Goal: Task Accomplishment & Management: Use online tool/utility

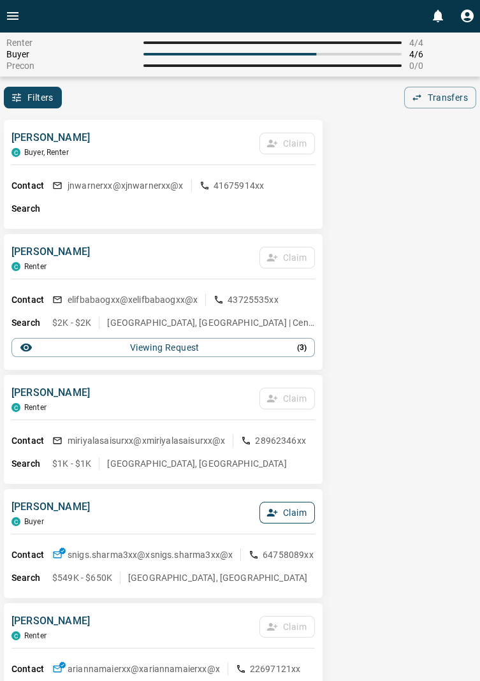
click at [300, 523] on button "Claim" at bounding box center [287, 513] width 55 height 22
click at [282, 513] on button "Confirm Claim" at bounding box center [269, 513] width 91 height 22
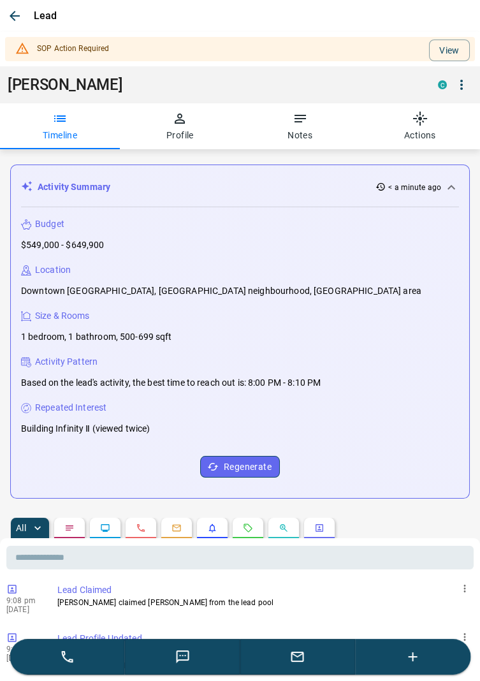
click at [12, 15] on icon "button" at bounding box center [15, 16] width 10 height 10
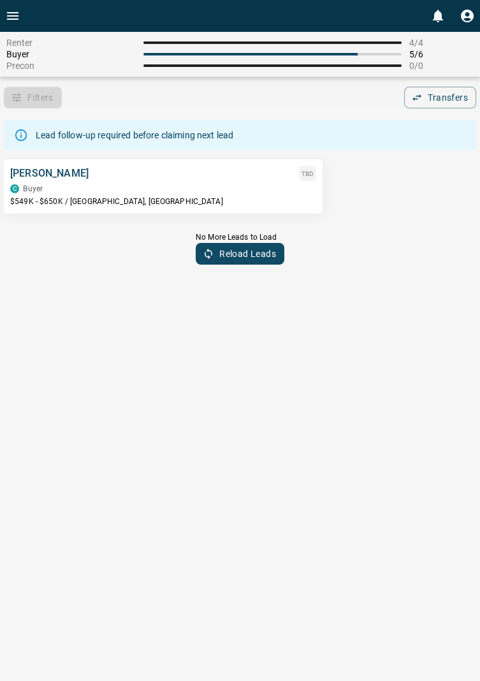
click at [73, 175] on p "[PERSON_NAME]" at bounding box center [49, 173] width 78 height 15
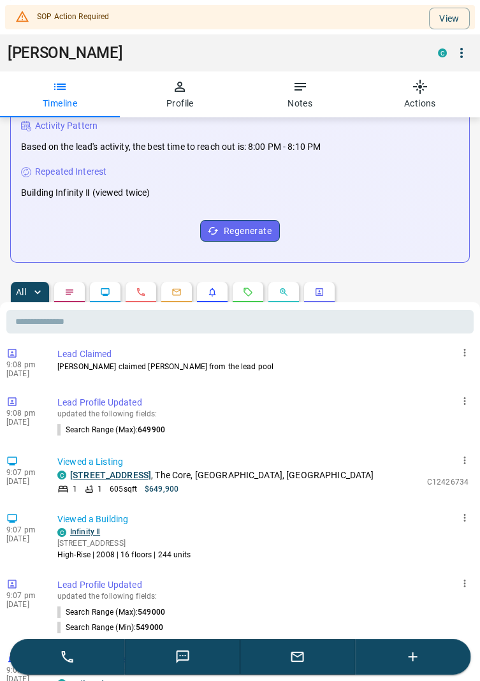
scroll to position [290, 0]
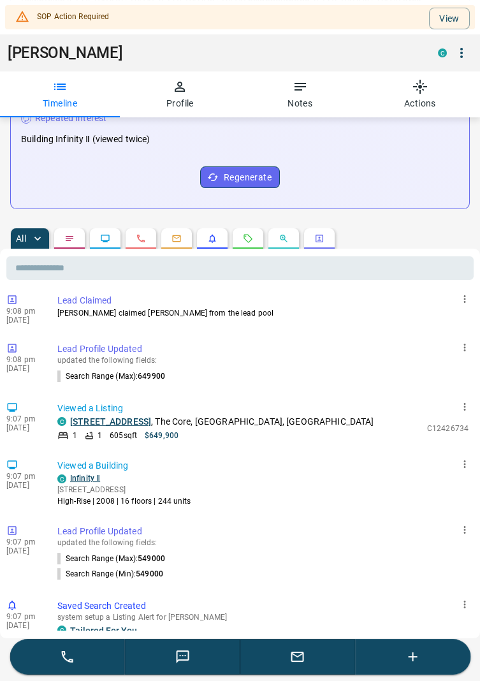
click at [469, 47] on button "button" at bounding box center [462, 53] width 22 height 22
click at [457, 17] on div at bounding box center [240, 340] width 480 height 681
click at [452, 19] on button "View" at bounding box center [449, 19] width 41 height 22
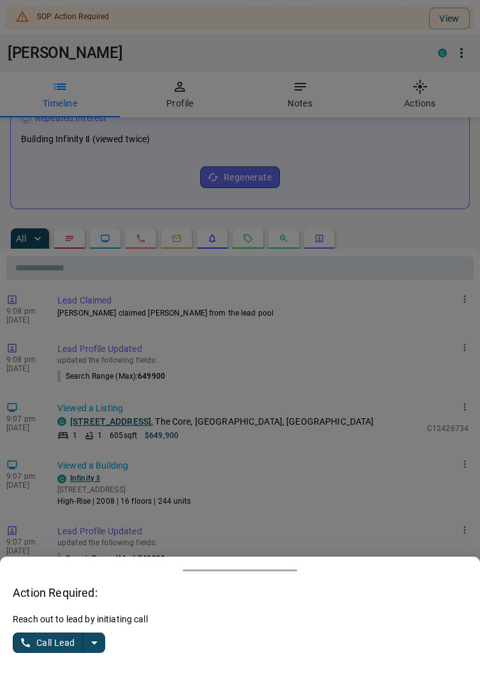
click at [99, 651] on icon "split button" at bounding box center [94, 642] width 15 height 15
click at [80, 628] on li "Log Manual Call" at bounding box center [60, 617] width 78 height 19
click at [42, 653] on button "Log Manual Call" at bounding box center [55, 643] width 84 height 20
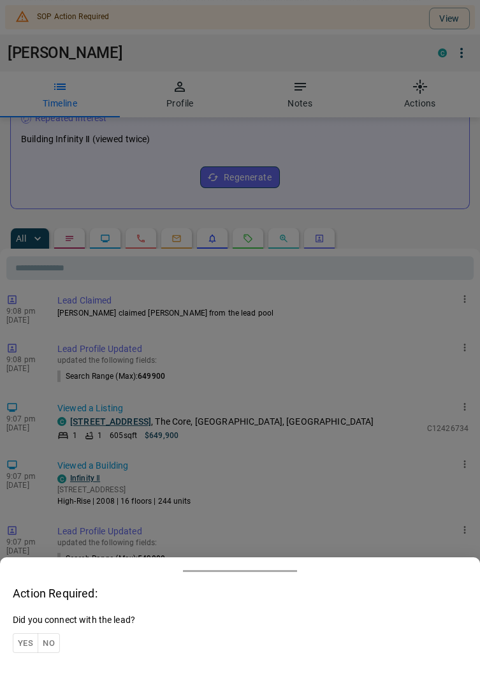
click at [27, 653] on button "Yes" at bounding box center [26, 643] width 26 height 20
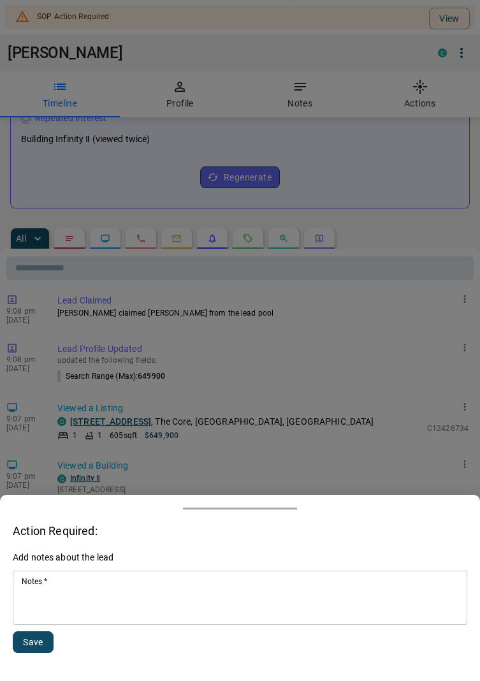
click at [121, 620] on textarea "Notes   *" at bounding box center [240, 598] width 437 height 43
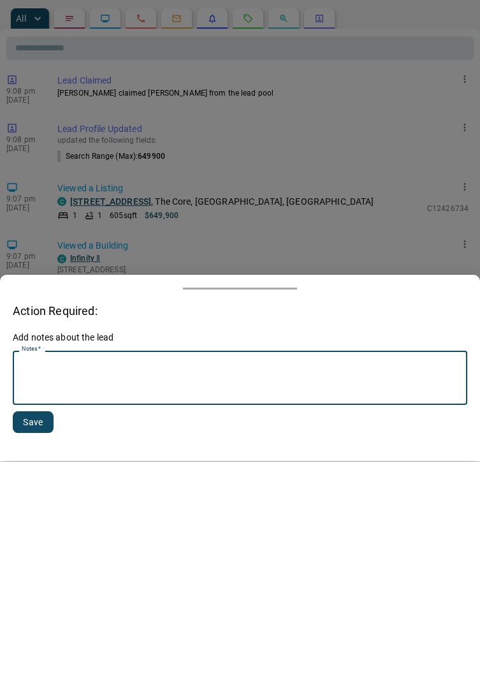
scroll to position [330, 0]
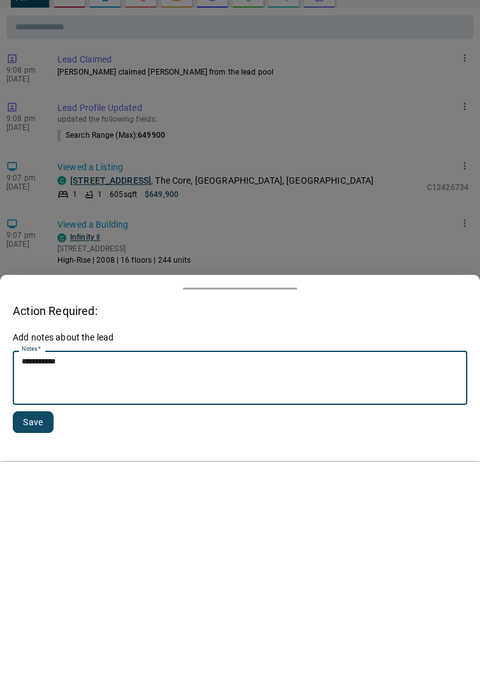
type textarea "**********"
click at [38, 638] on button "Save" at bounding box center [33, 642] width 41 height 22
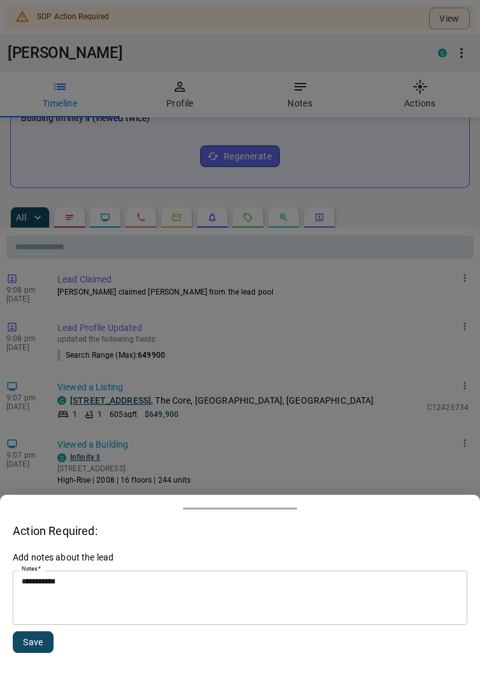
scroll to position [296, 0]
